Goal: Navigation & Orientation: Find specific page/section

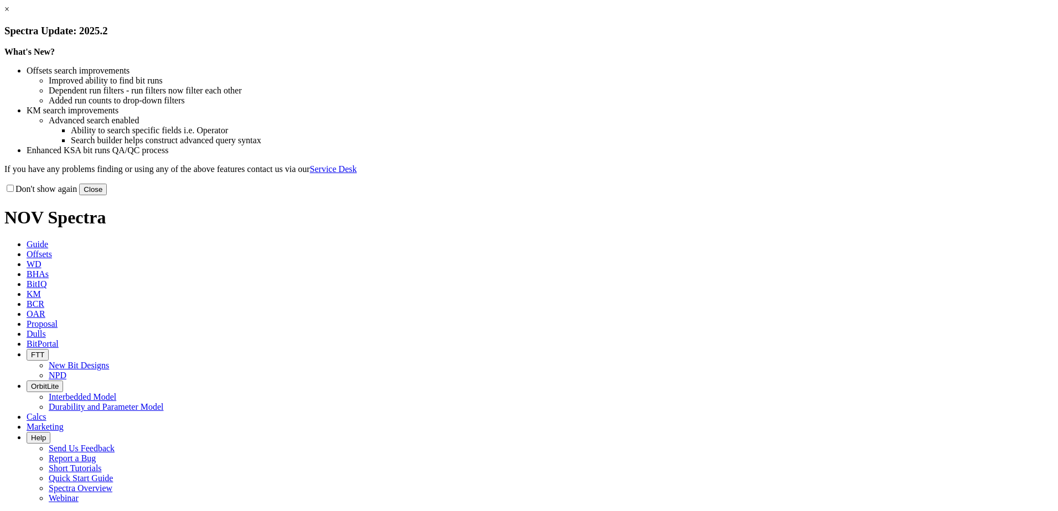
click at [107, 195] on button "Close" at bounding box center [93, 190] width 28 height 12
click at [9, 14] on link "×" at bounding box center [6, 8] width 5 height 9
